Goal: Check status: Check status

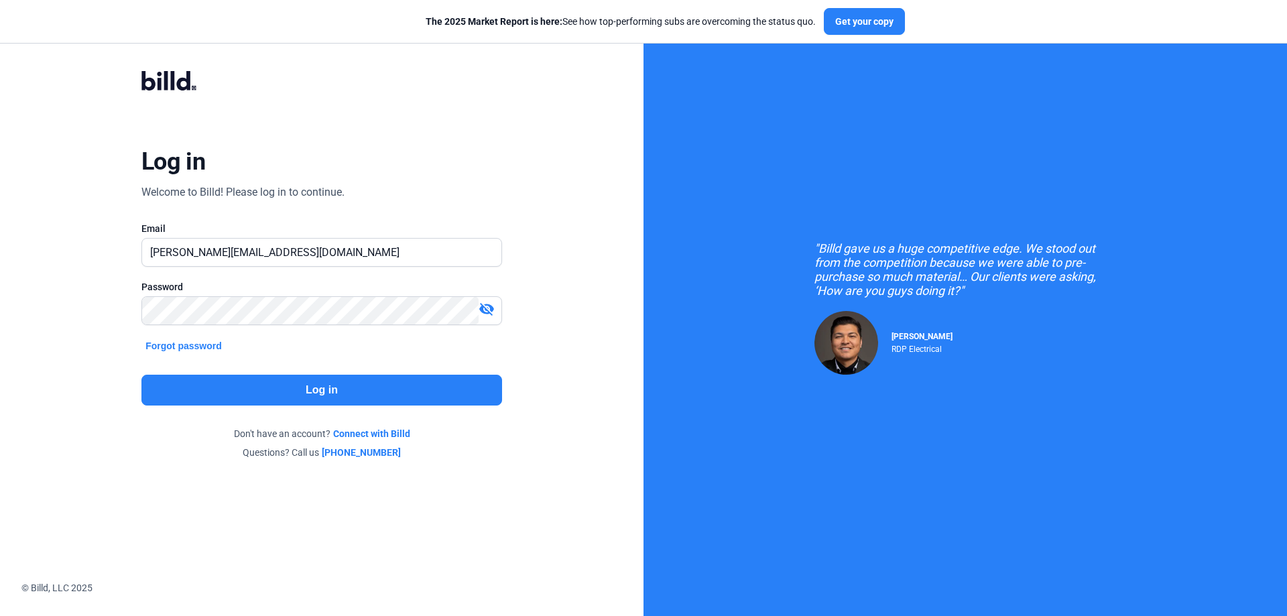
click at [404, 390] on button "Log in" at bounding box center [321, 390] width 361 height 31
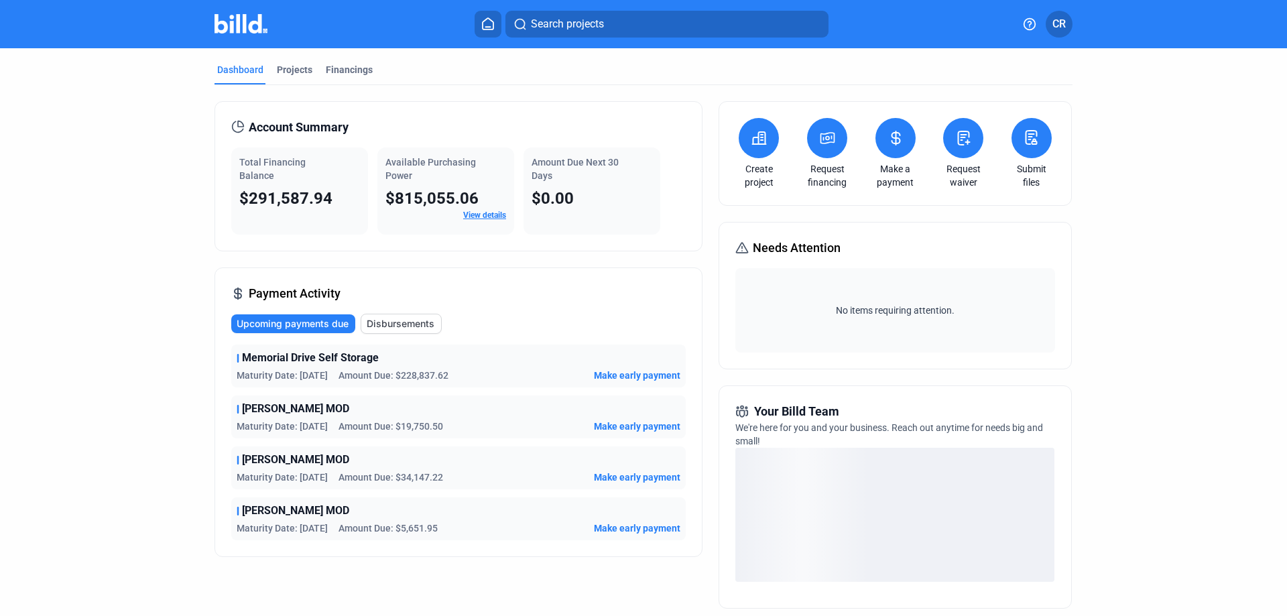
click at [485, 219] on link "View details" at bounding box center [484, 214] width 43 height 9
